Goal: Transaction & Acquisition: Purchase product/service

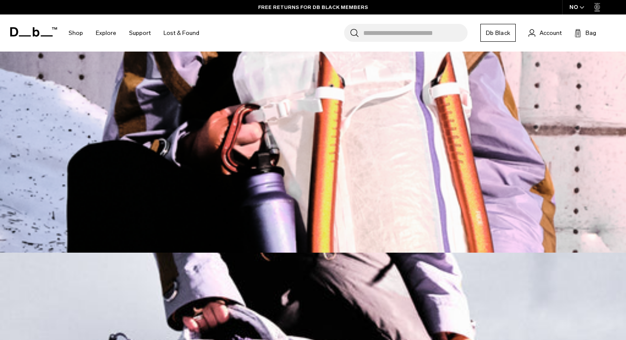
scroll to position [755, 0]
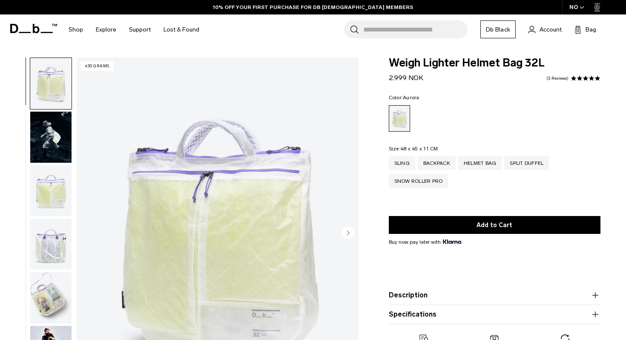
click at [61, 138] on img "button" at bounding box center [50, 137] width 41 height 51
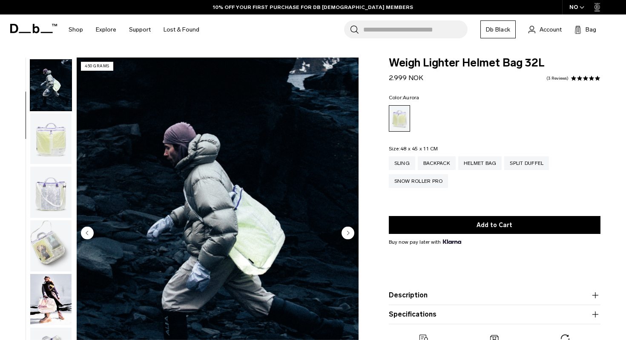
scroll to position [54, 0]
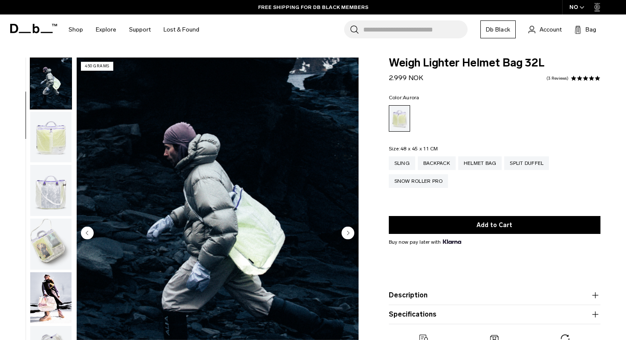
click at [345, 236] on circle "Next slide" at bounding box center [348, 232] width 13 height 13
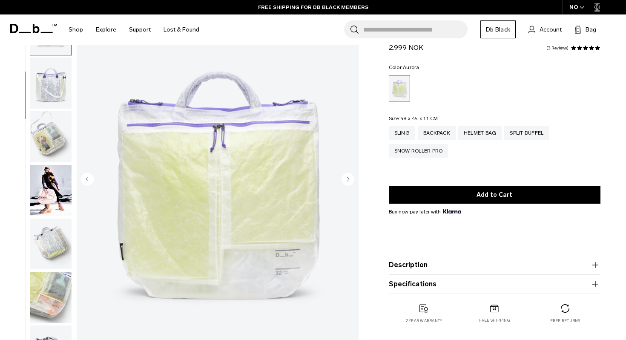
scroll to position [54, 0]
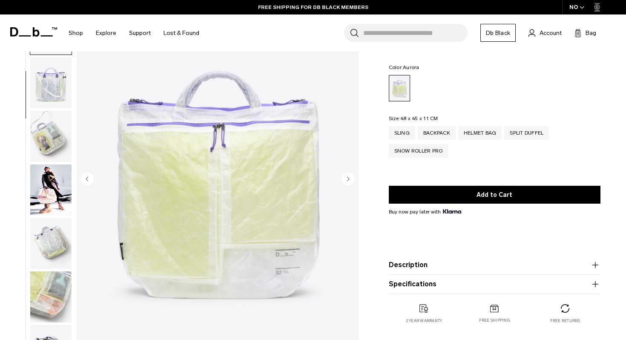
click at [348, 179] on icon "Next slide" at bounding box center [348, 179] width 2 height 4
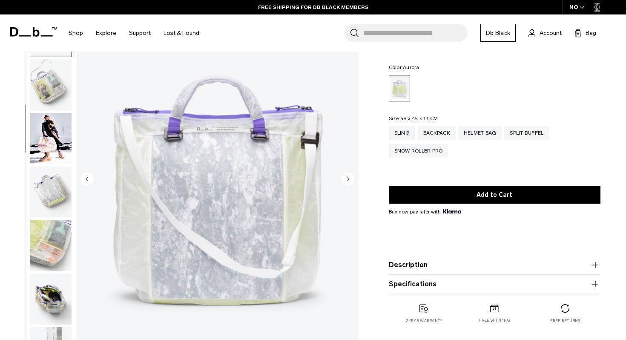
scroll to position [161, 0]
click at [348, 179] on icon "Next slide" at bounding box center [348, 179] width 2 height 4
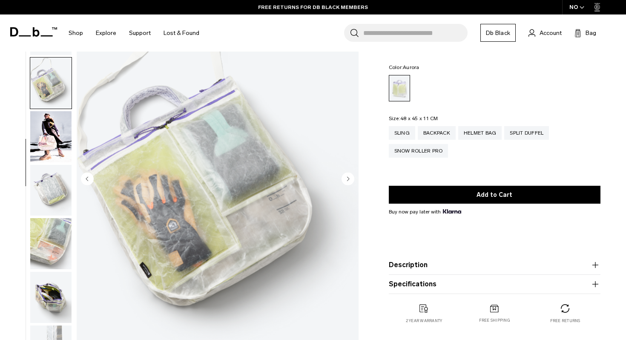
scroll to position [182, 0]
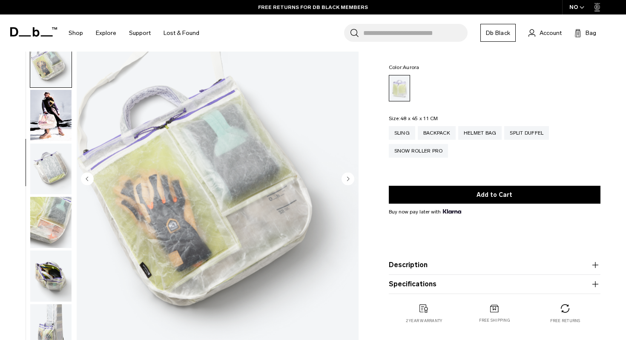
click at [348, 179] on icon "Next slide" at bounding box center [348, 179] width 2 height 4
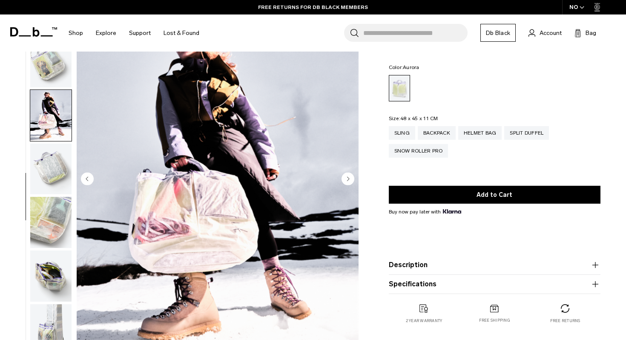
click at [348, 179] on icon "Next slide" at bounding box center [348, 179] width 2 height 4
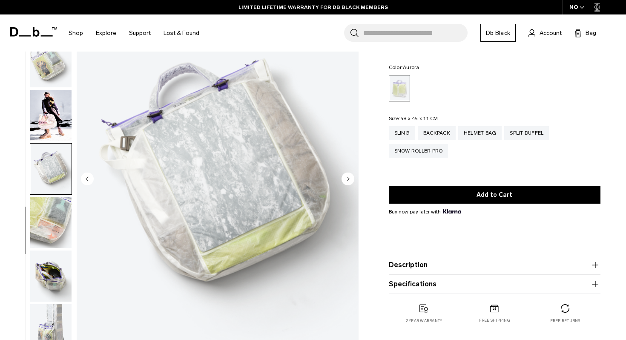
click at [348, 179] on icon "Next slide" at bounding box center [348, 179] width 2 height 4
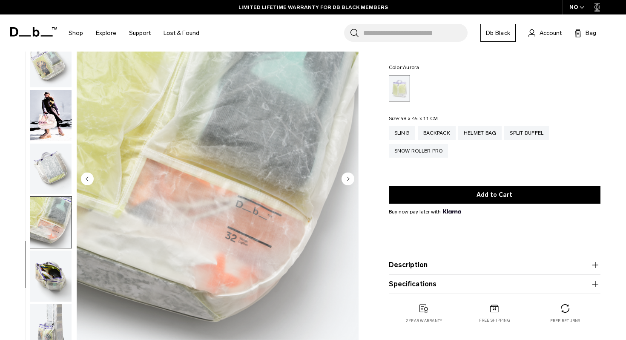
click at [348, 179] on icon "Next slide" at bounding box center [348, 179] width 2 height 4
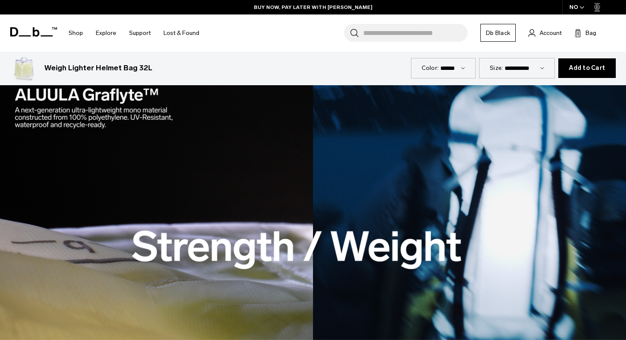
scroll to position [918, 0]
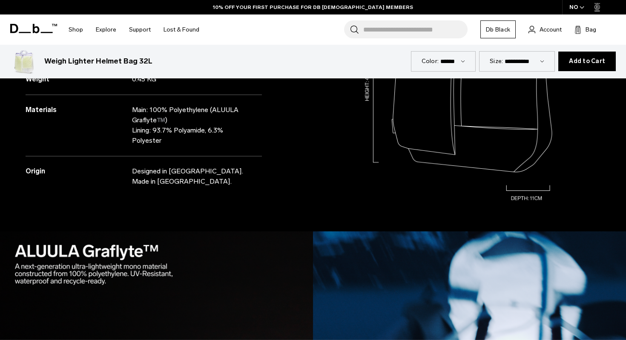
click at [311, 204] on div "Specifications Volume 32 Litres Dimensions 48 x 45 x 11 CM (H x W x D) Weight" at bounding box center [156, 74] width 313 height 313
